Goal: Task Accomplishment & Management: Use online tool/utility

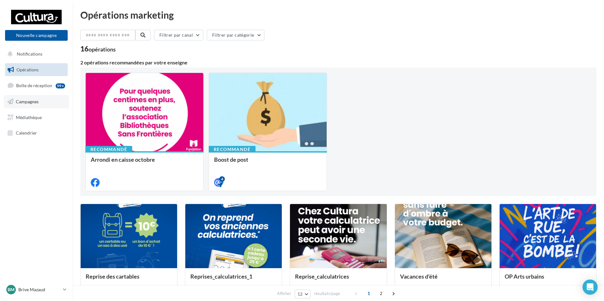
click at [33, 100] on span "Campagnes" at bounding box center [27, 101] width 23 height 5
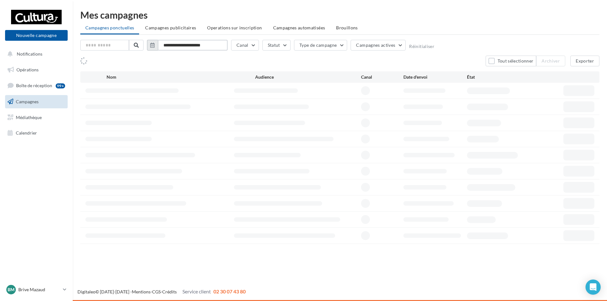
click at [172, 46] on input "**********" at bounding box center [193, 45] width 70 height 11
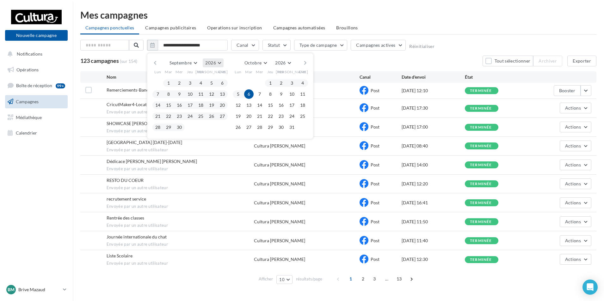
click at [222, 62] on button "2026" at bounding box center [213, 63] width 21 height 9
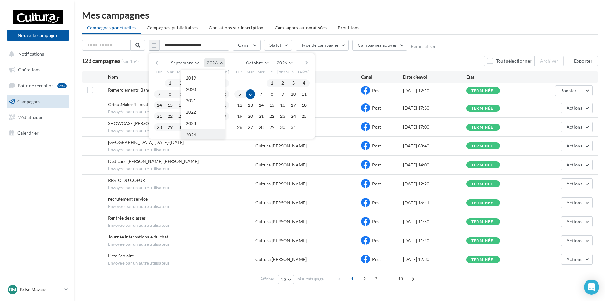
scroll to position [68, 0]
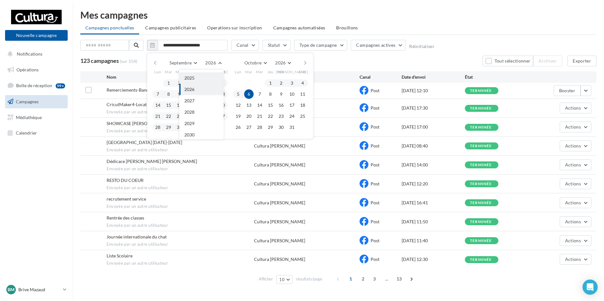
click at [196, 78] on button "2025" at bounding box center [201, 77] width 44 height 11
click at [157, 84] on button "1" at bounding box center [157, 82] width 9 height 9
drag, startPoint x: 170, startPoint y: 128, endPoint x: 295, endPoint y: 73, distance: 137.0
click at [171, 128] on button "30" at bounding box center [168, 127] width 9 height 9
type input "**********"
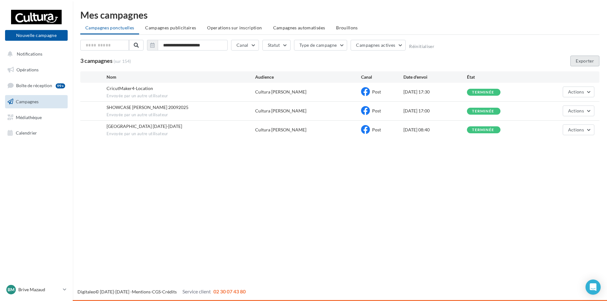
click at [595, 61] on button "Exporter" at bounding box center [585, 61] width 29 height 11
click at [64, 288] on icon at bounding box center [64, 289] width 3 height 5
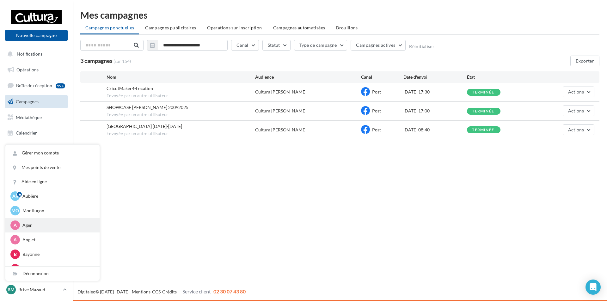
scroll to position [63, 0]
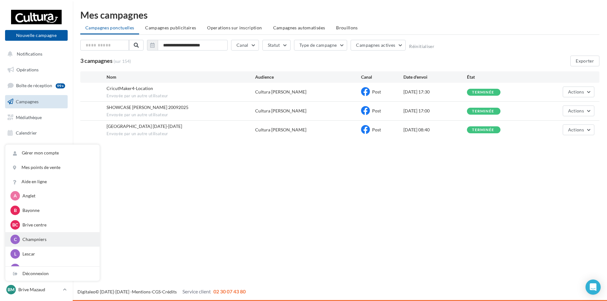
click at [37, 243] on p "Champniers" at bounding box center [57, 240] width 70 height 6
